Goal: Browse casually

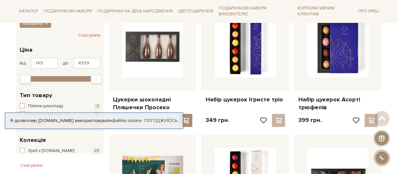
scroll to position [131, 0]
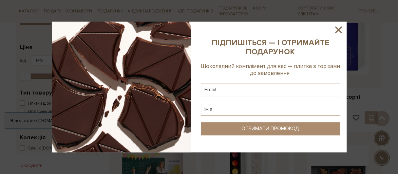
click at [340, 28] on icon at bounding box center [338, 30] width 7 height 7
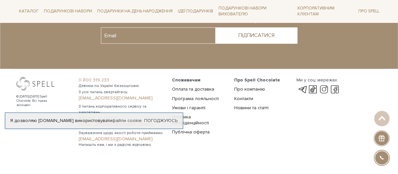
scroll to position [1027, 0]
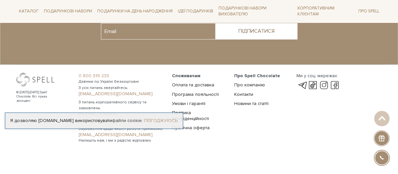
click at [154, 120] on link "Погоджуюсь" at bounding box center [160, 121] width 33 height 6
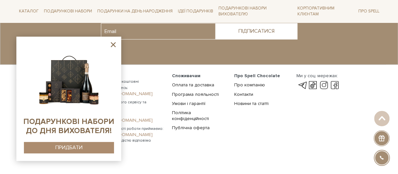
click at [113, 44] on icon at bounding box center [113, 44] width 5 height 5
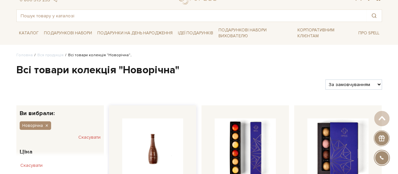
scroll to position [0, 0]
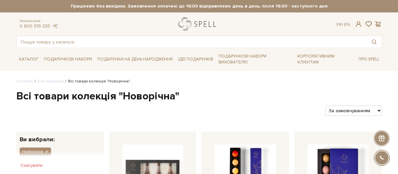
click at [186, 24] on link "logo" at bounding box center [198, 23] width 41 height 13
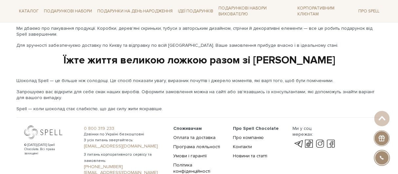
scroll to position [1167, 0]
